Goal: Communication & Community: Answer question/provide support

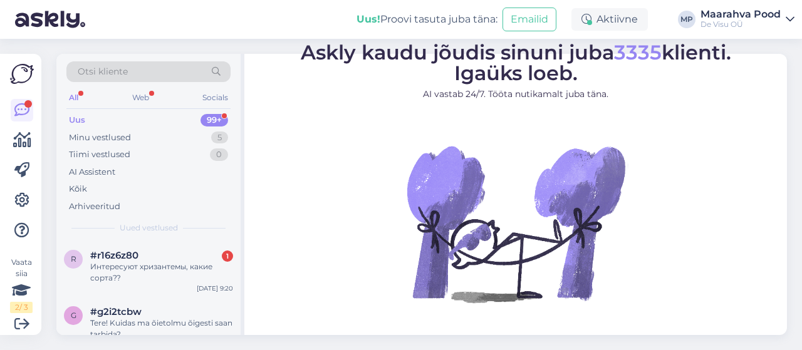
click at [140, 273] on div "Интересуют хризантемы, какие сорта??" at bounding box center [161, 272] width 143 height 23
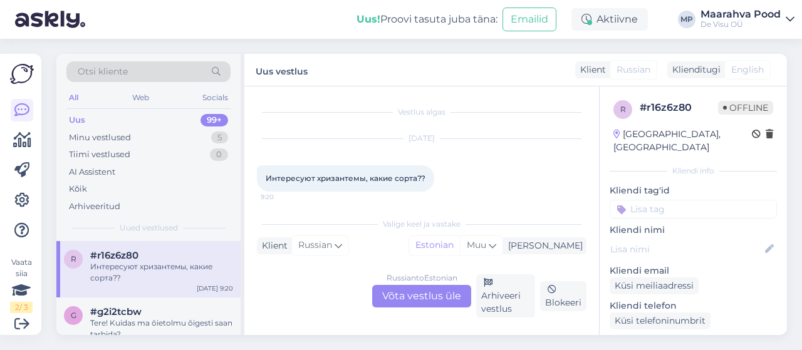
scroll to position [5, 0]
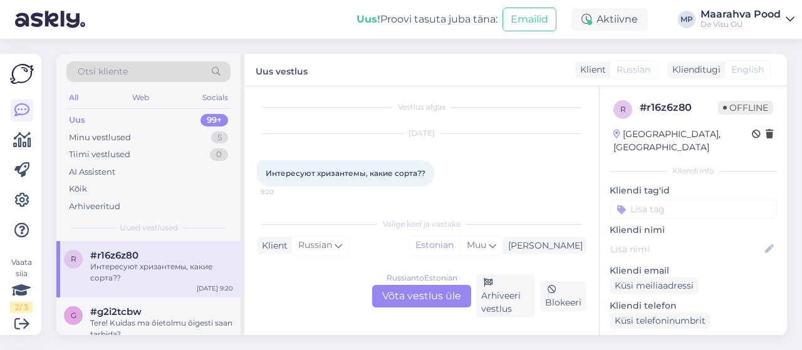
click at [404, 293] on div "Russian to Estonian Võta vestlus üle" at bounding box center [421, 296] width 99 height 23
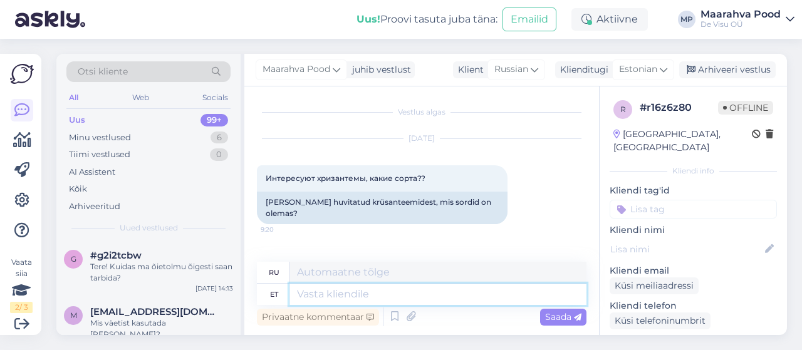
click at [327, 297] on textarea at bounding box center [438, 294] width 297 height 21
type textarea "Tere. K"
type textarea "Привет."
type textarea "Tere. Kahjuks e"
type textarea "Здравствуйте. К сожалению."
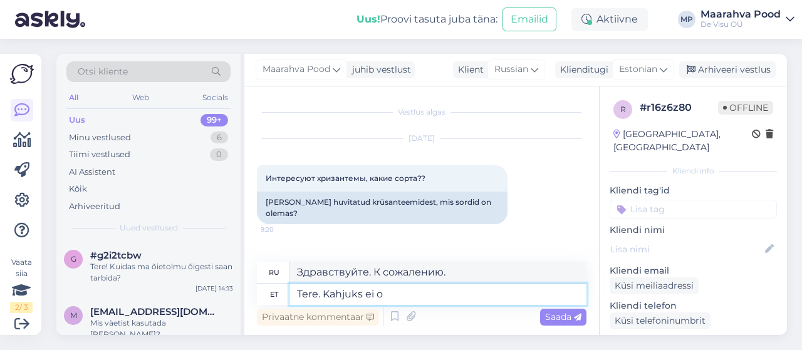
type textarea "Tere. Kahjuks ei ol"
type textarea "Здравствуйте. К сожалению, нет."
type textarea "Tere. Kahjuks ei ole"
click at [553, 316] on span "Saada" at bounding box center [563, 317] width 36 height 11
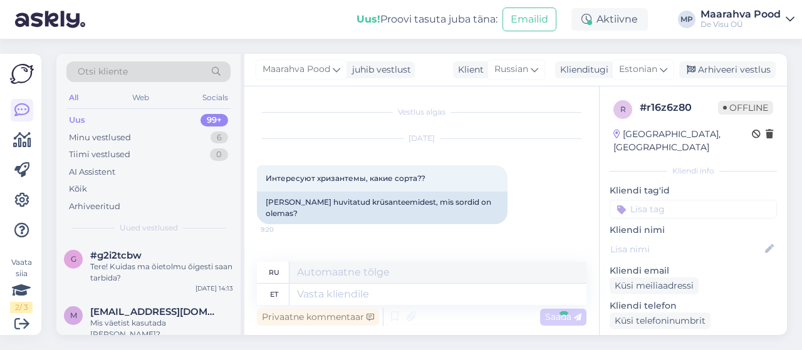
scroll to position [51, 0]
